Goal: Navigation & Orientation: Find specific page/section

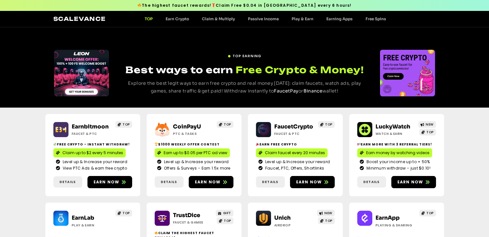
click at [193, 119] on div "CoinPayU ptc & Tasks TOP $1000 Weekly Offer contest Earn up to $0.05 per PTC ad…" at bounding box center [193, 155] width 95 height 82
